Goal: Browse casually: Explore the website without a specific task or goal

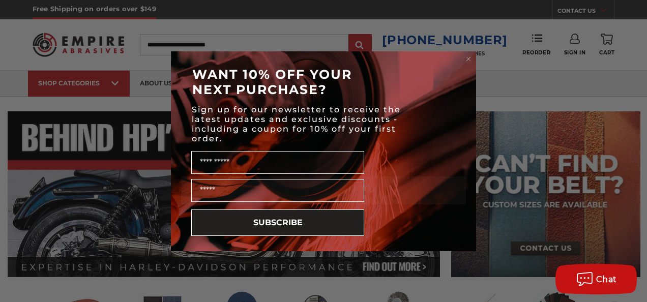
click at [466, 55] on circle "Close dialog" at bounding box center [469, 59] width 10 height 10
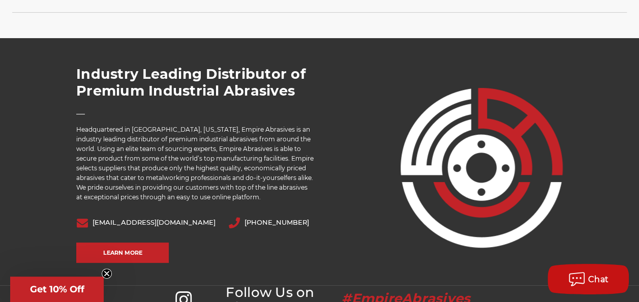
scroll to position [2014, 0]
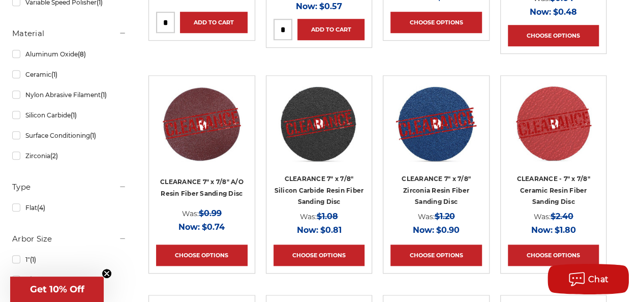
scroll to position [434, 0]
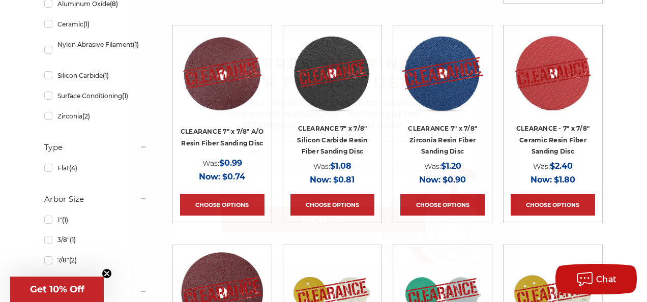
click at [471, 47] on circle "Close dialog" at bounding box center [467, 49] width 10 height 10
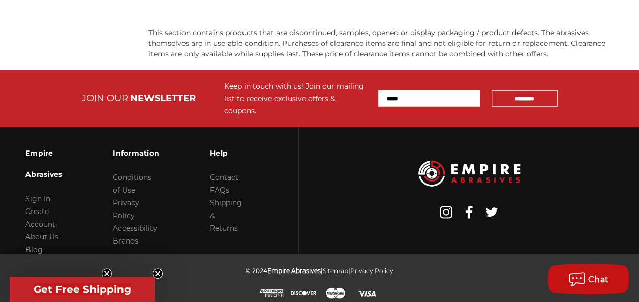
scroll to position [1346, 0]
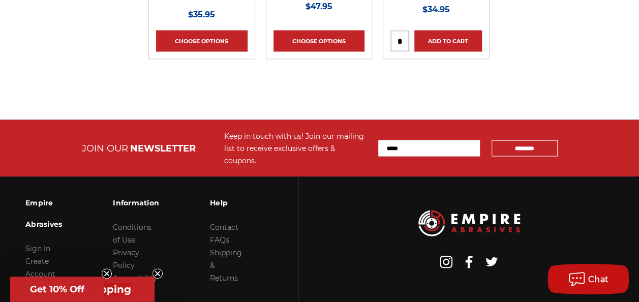
scroll to position [1068, 0]
